Goal: Task Accomplishment & Management: Use online tool/utility

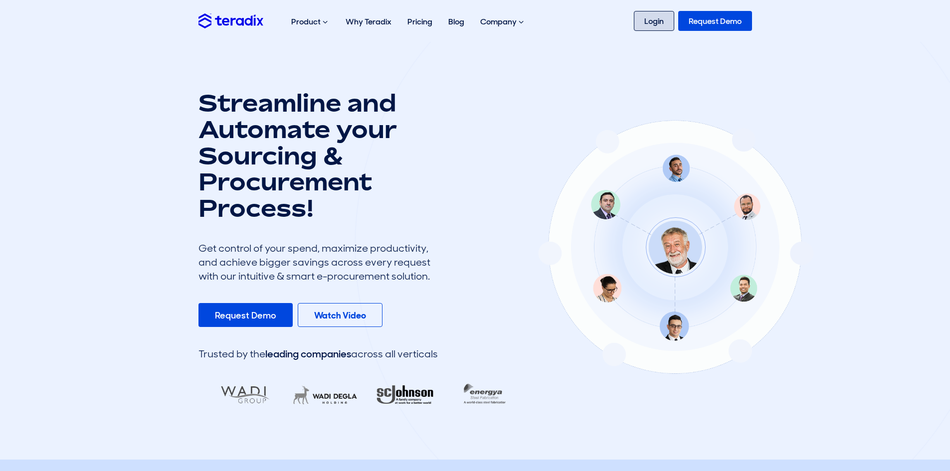
click at [642, 19] on link "Login" at bounding box center [654, 21] width 40 height 20
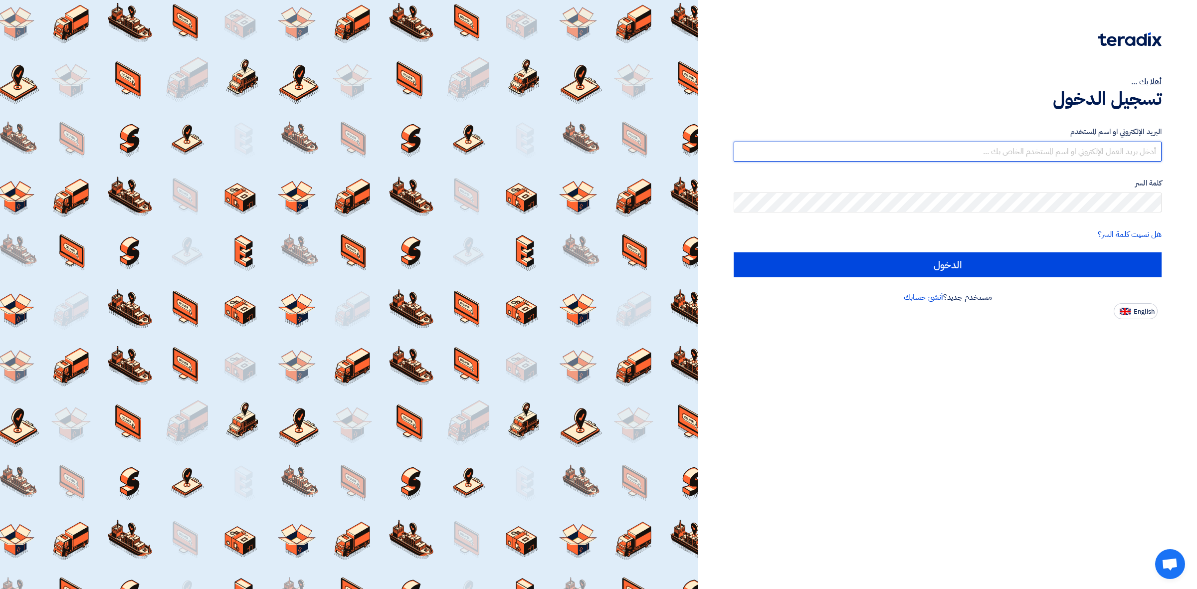
click at [1112, 148] on input "text" at bounding box center [948, 152] width 428 height 20
type input "waheed@alsaeed.com.sa"
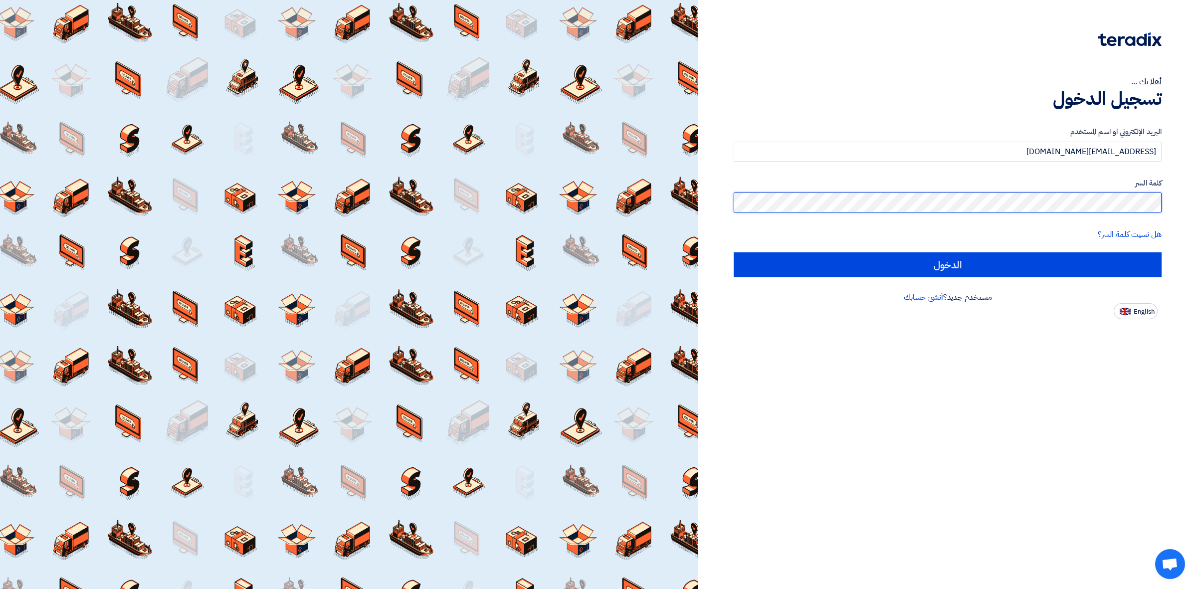
click at [734, 252] on input "الدخول" at bounding box center [948, 264] width 428 height 25
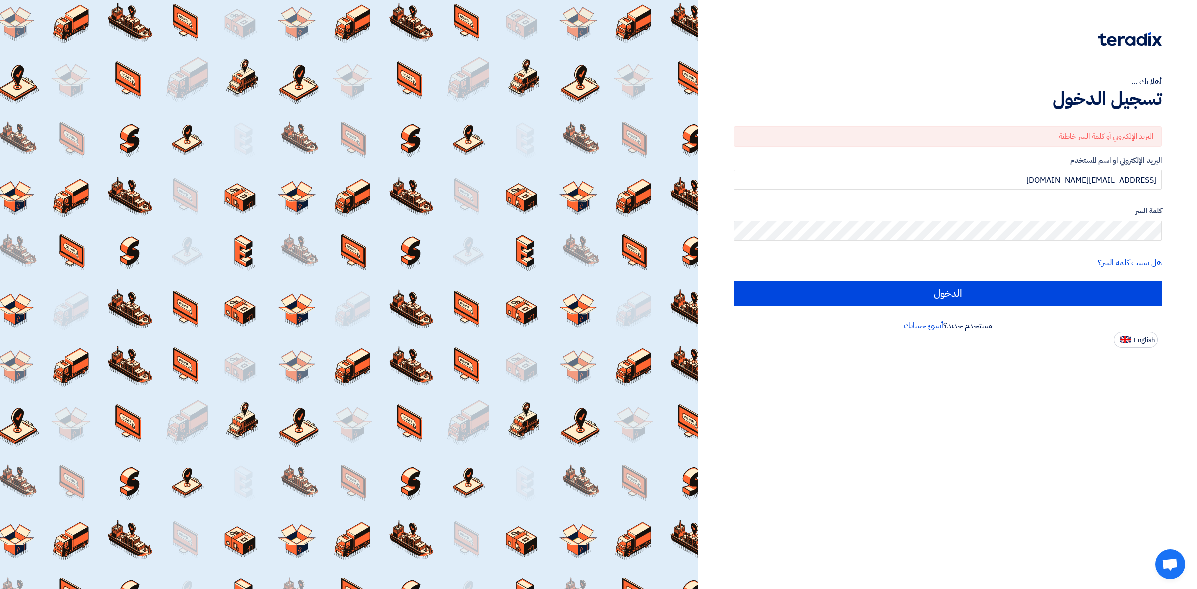
click at [786, 260] on div "هل نسيت كلمة السر؟" at bounding box center [948, 263] width 428 height 12
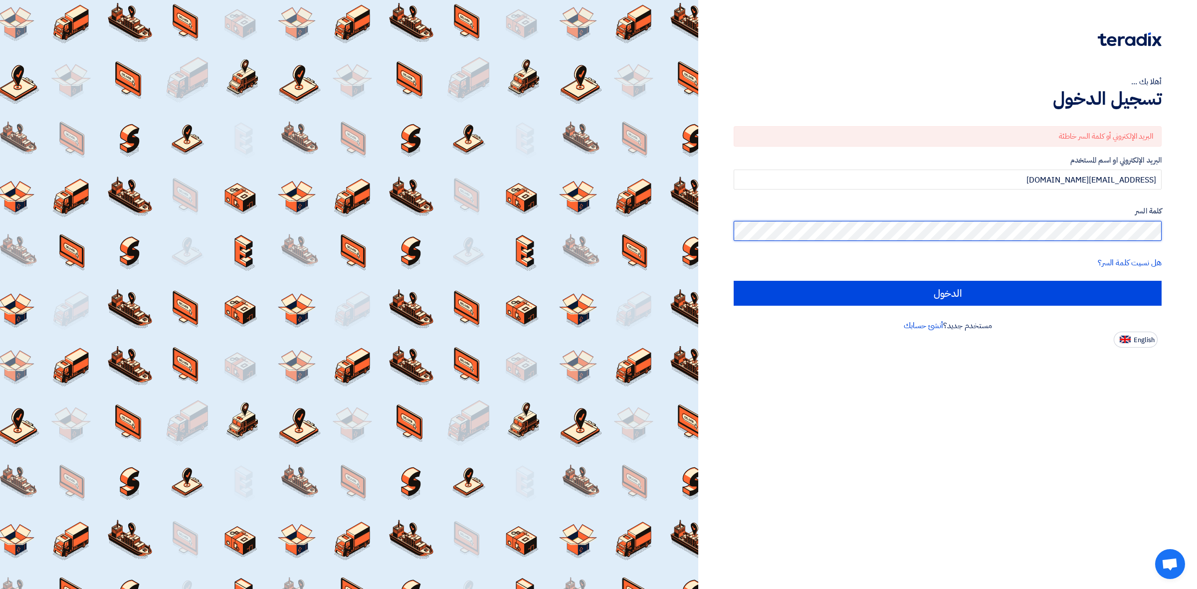
click at [1196, 237] on div "أهلا بك ... تسجيل الدخول البريد الإلكتروني أو كلمة السر خاطئة البريد الإلكتروني…" at bounding box center [947, 294] width 499 height 589
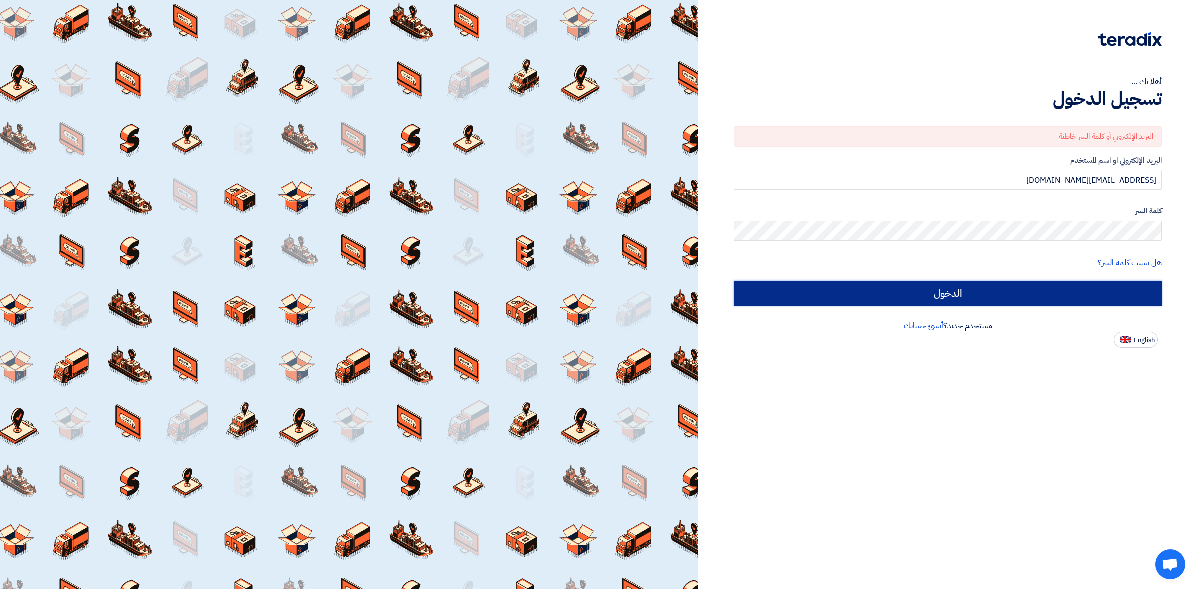
click at [897, 296] on input "الدخول" at bounding box center [948, 293] width 428 height 25
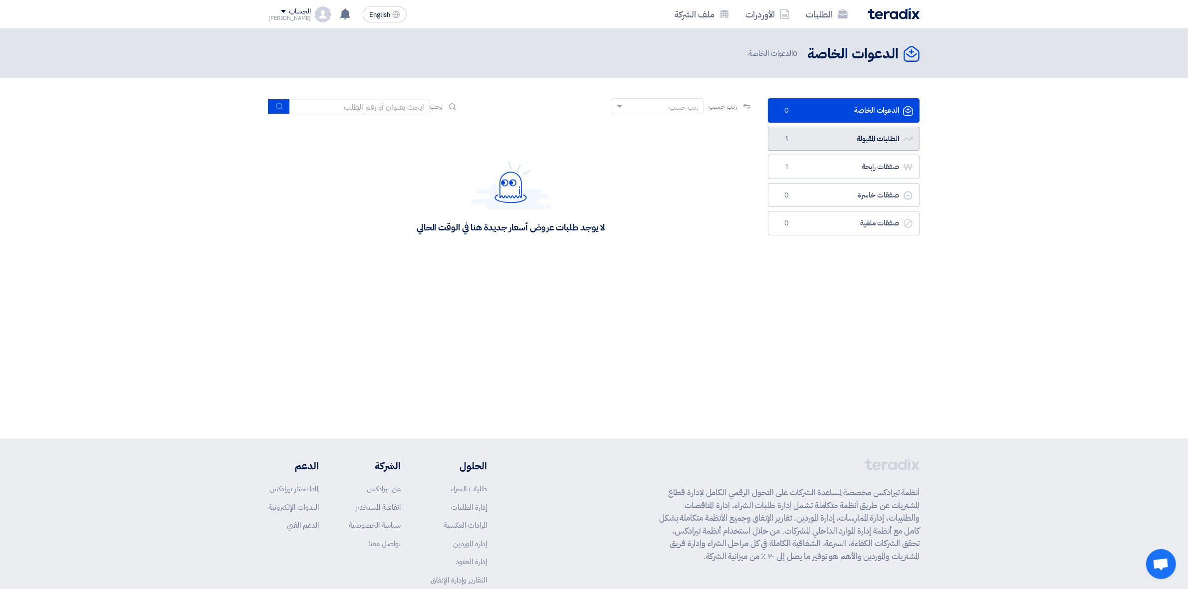
click at [877, 133] on link "الطلبات المقبولة الطلبات المقبولة 1" at bounding box center [844, 139] width 152 height 24
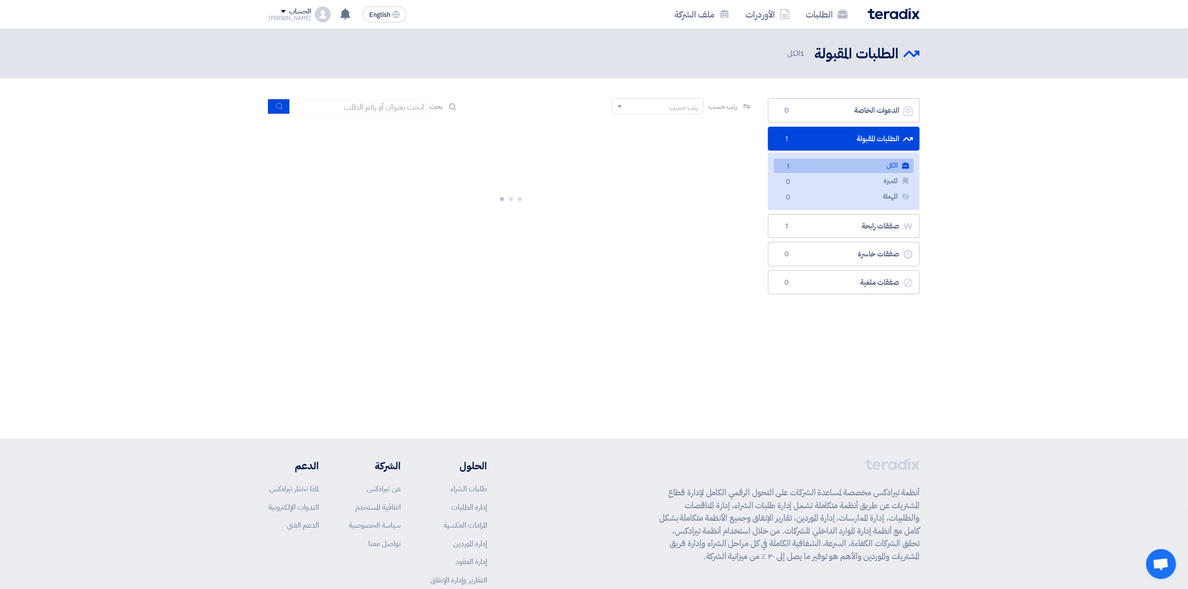
click at [858, 168] on link "الكل الكل 1" at bounding box center [844, 166] width 140 height 14
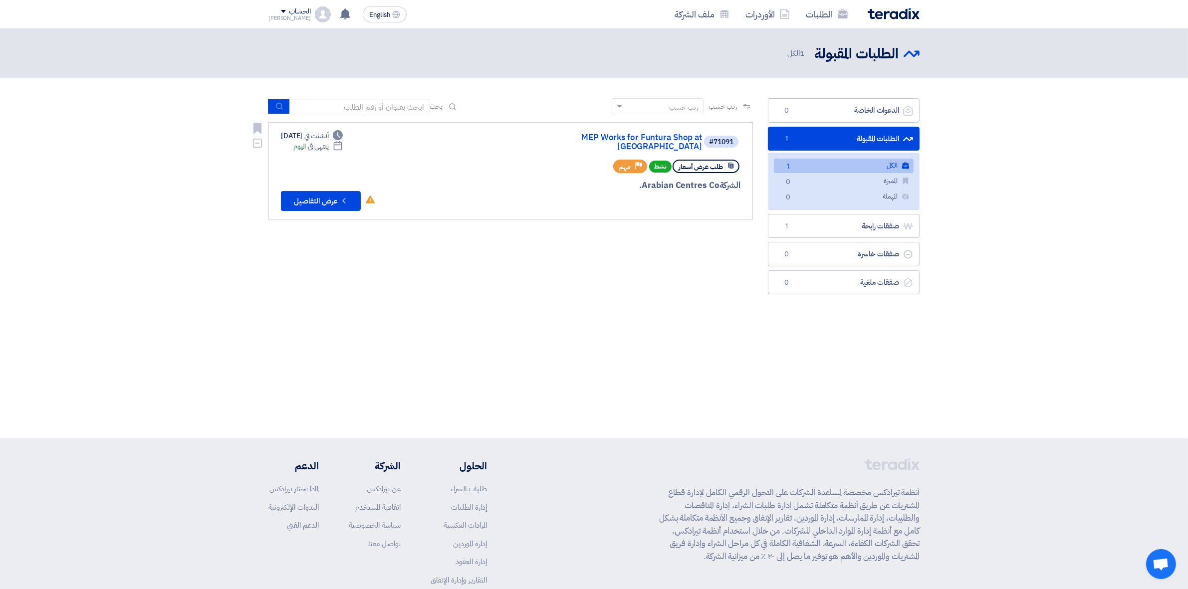
click at [638, 135] on link "MEP Works for Funtura Shop at Al-Ahsa Mall" at bounding box center [602, 142] width 200 height 18
